Goal: Information Seeking & Learning: Learn about a topic

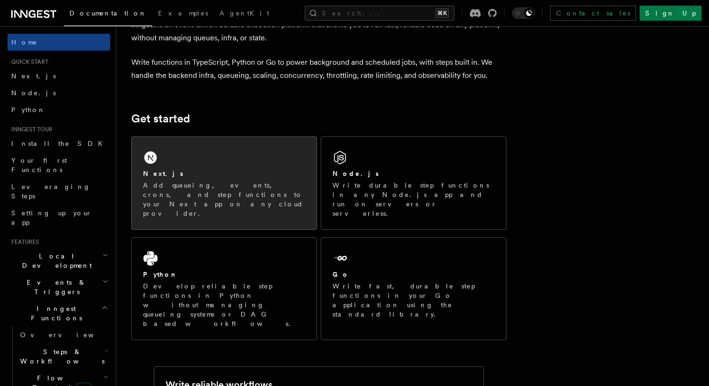
scroll to position [60, 0]
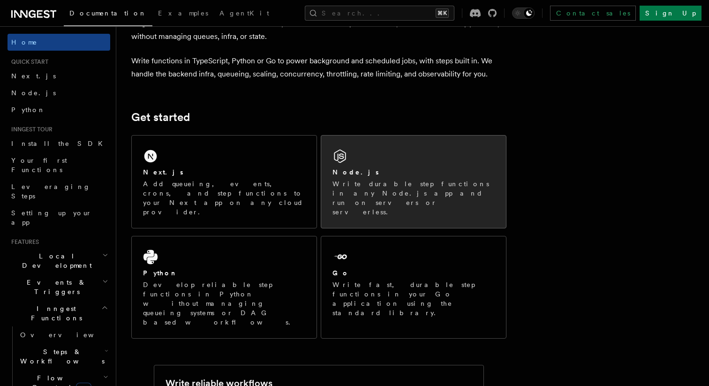
click at [380, 174] on div "Node.js" at bounding box center [413, 172] width 162 height 10
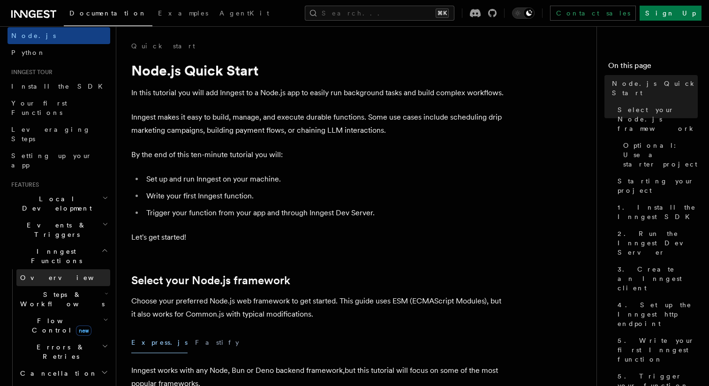
scroll to position [55, 0]
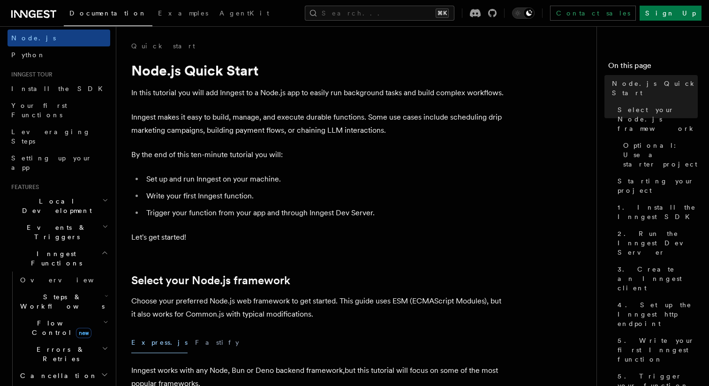
click at [60, 318] on span "Flow Control new" at bounding box center [59, 327] width 87 height 19
click at [61, 341] on link "Overview" at bounding box center [67, 349] width 85 height 17
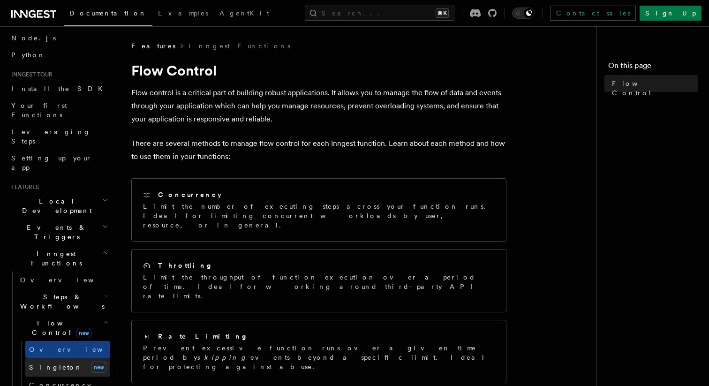
click at [53, 362] on span "Singleton" at bounding box center [55, 366] width 53 height 9
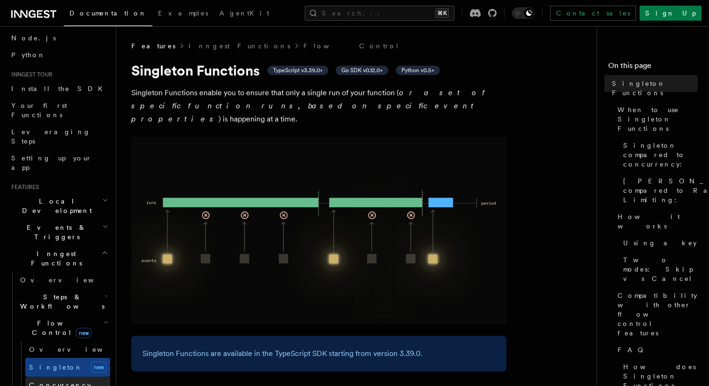
click at [45, 381] on span "Concurrency" at bounding box center [60, 385] width 62 height 8
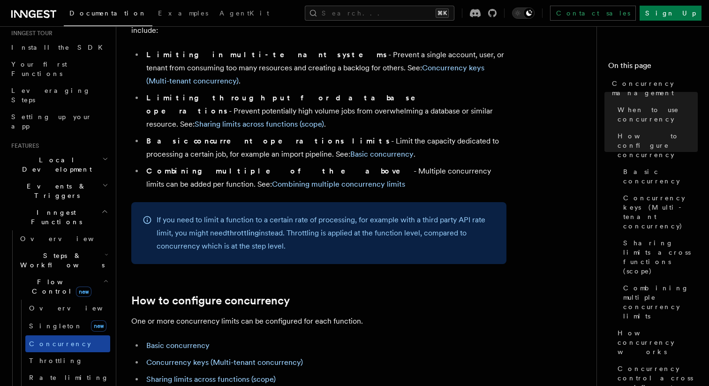
scroll to position [102, 0]
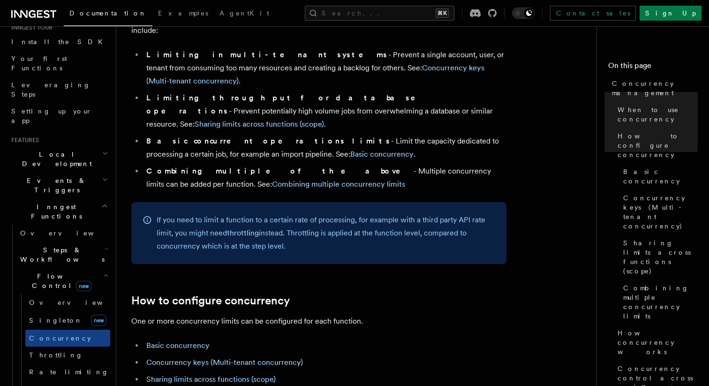
click at [55, 271] on span "Flow Control new" at bounding box center [59, 280] width 87 height 19
click at [56, 245] on span "Steps & Workflows" at bounding box center [60, 254] width 88 height 19
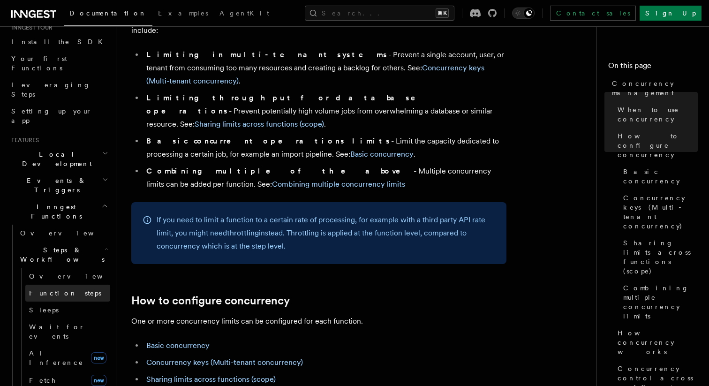
click at [62, 289] on span "Function steps" at bounding box center [65, 293] width 72 height 8
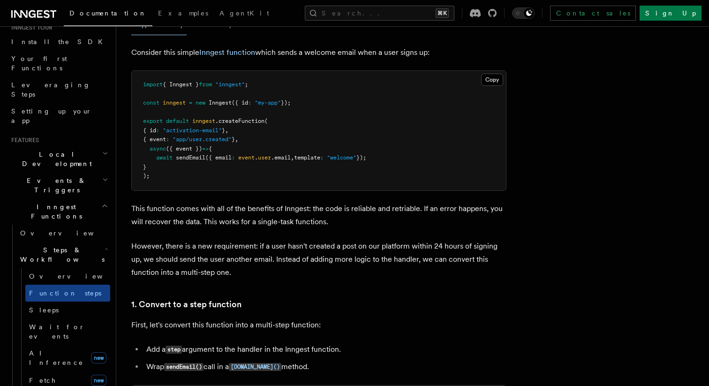
scroll to position [420, 0]
